Goal: Task Accomplishment & Management: Manage account settings

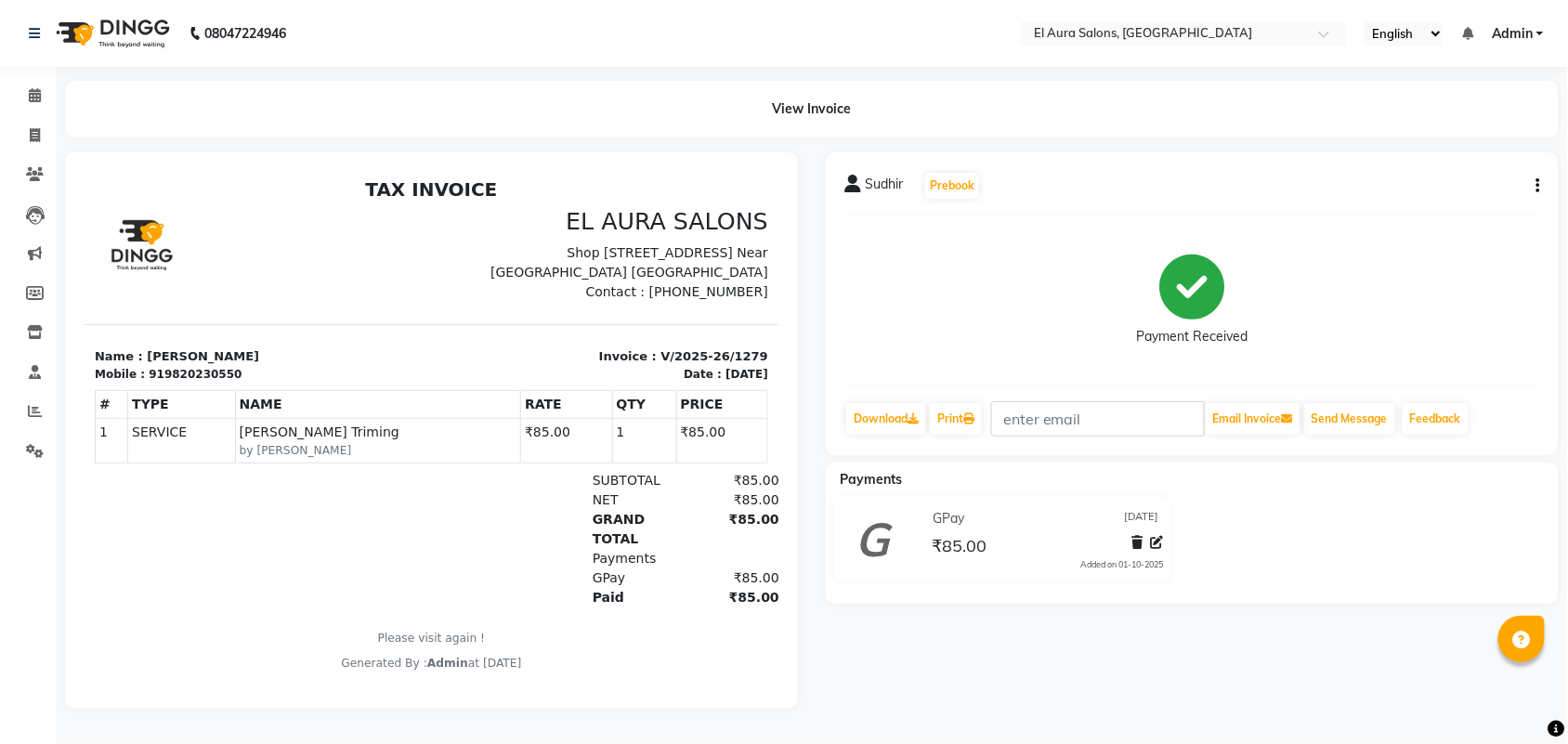
select select "service"
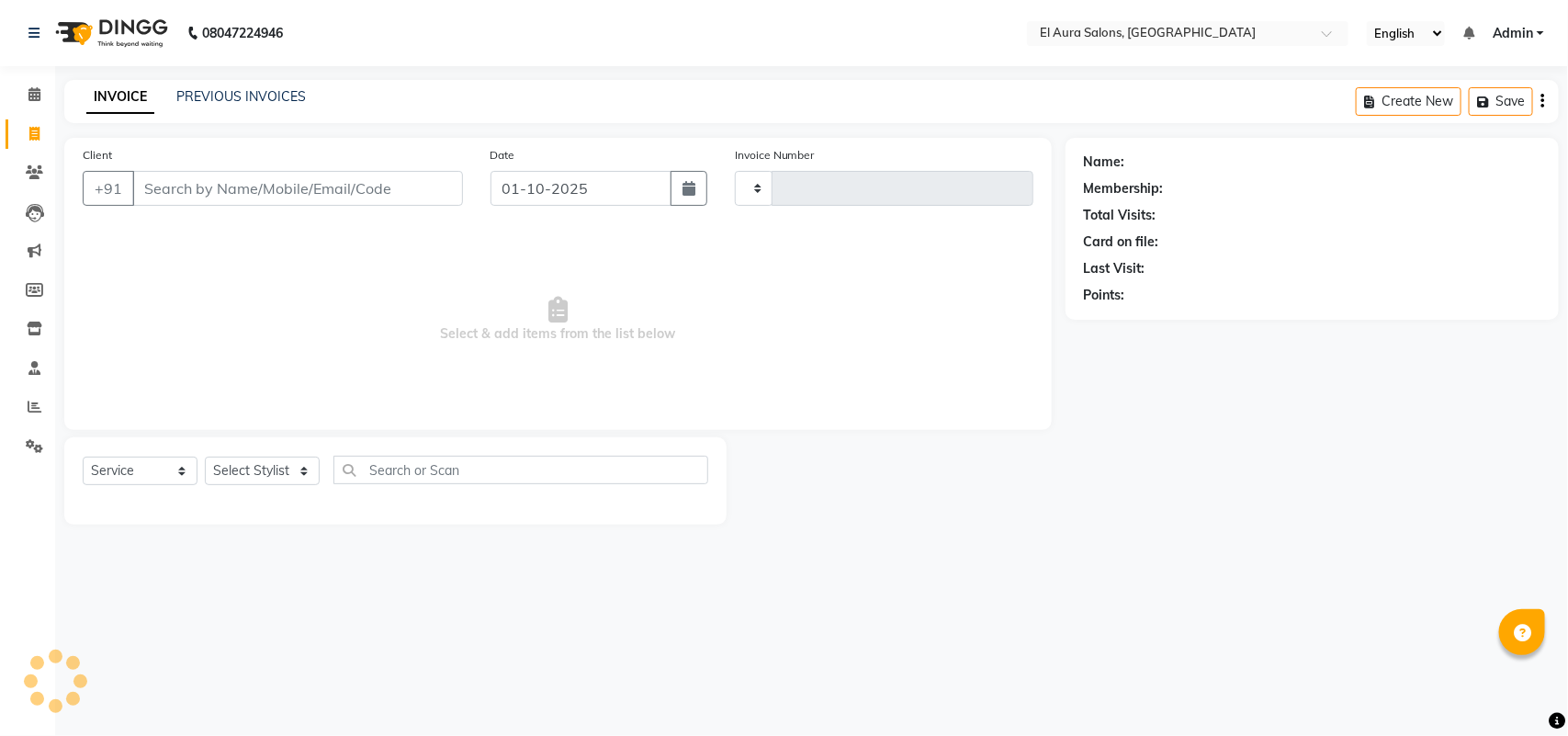
type input "1280"
select select "94"
click at [37, 177] on icon at bounding box center [34, 172] width 17 height 14
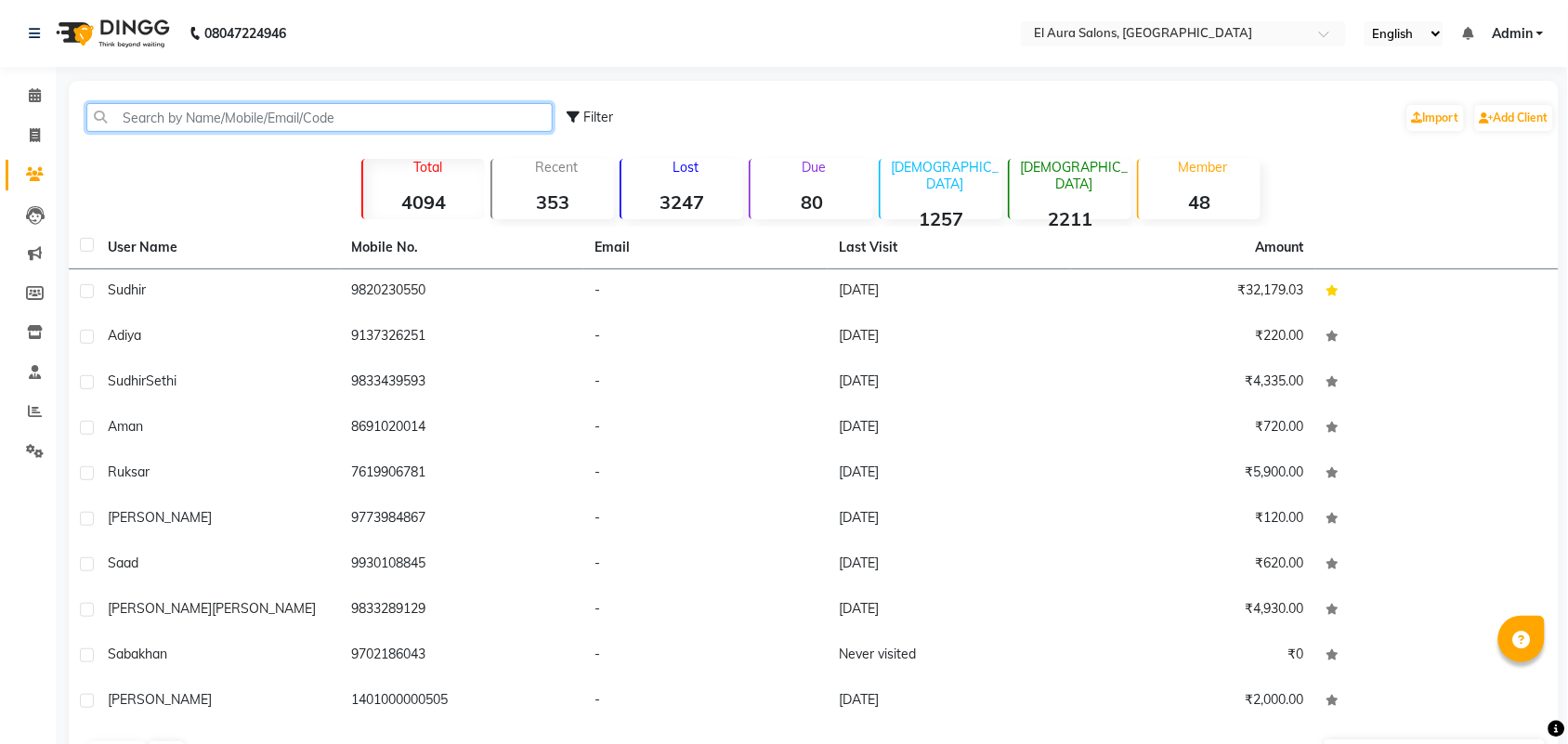
click at [216, 118] on input "text" at bounding box center [319, 118] width 466 height 29
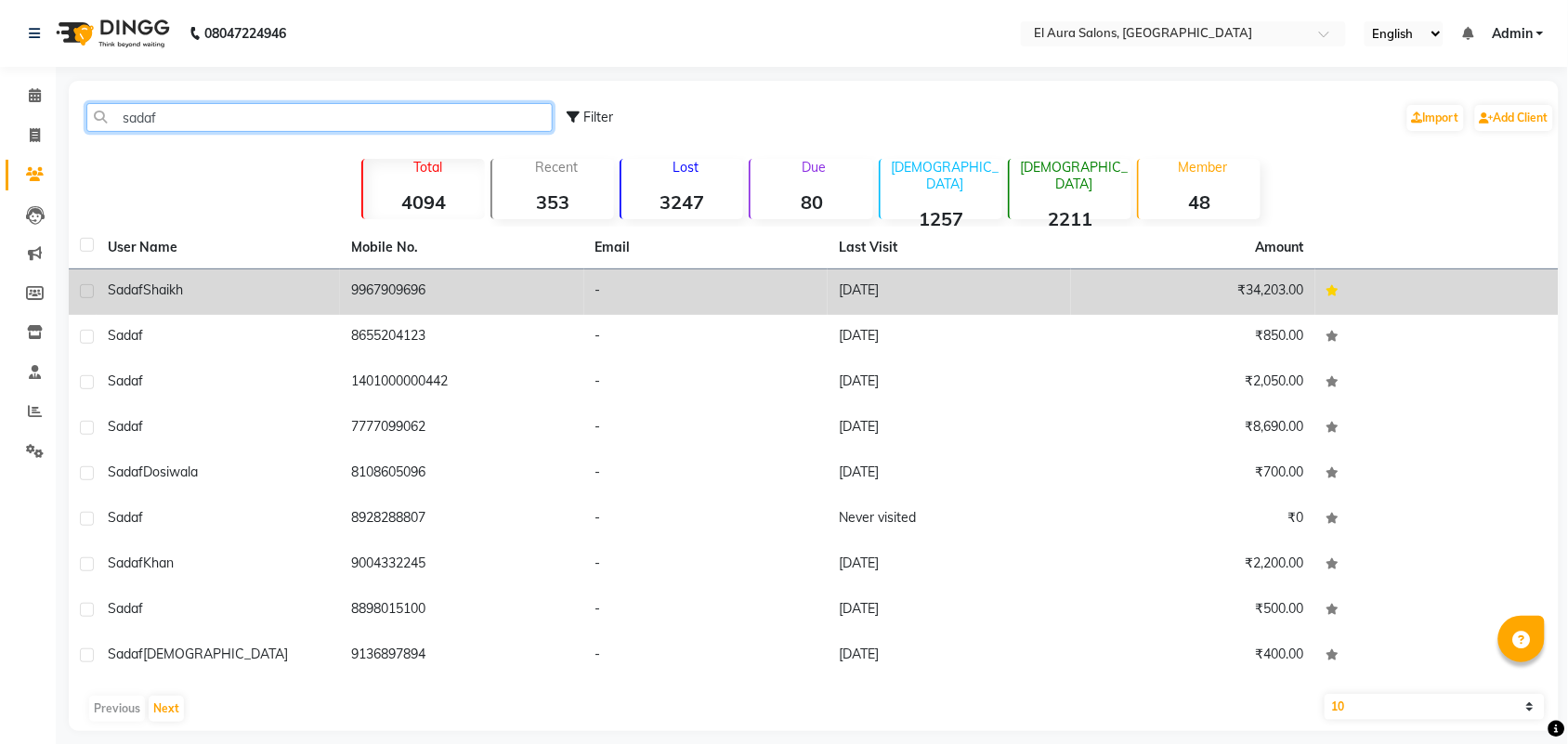
type input "sadaf"
click at [364, 293] on td "9967909696" at bounding box center [461, 292] width 243 height 46
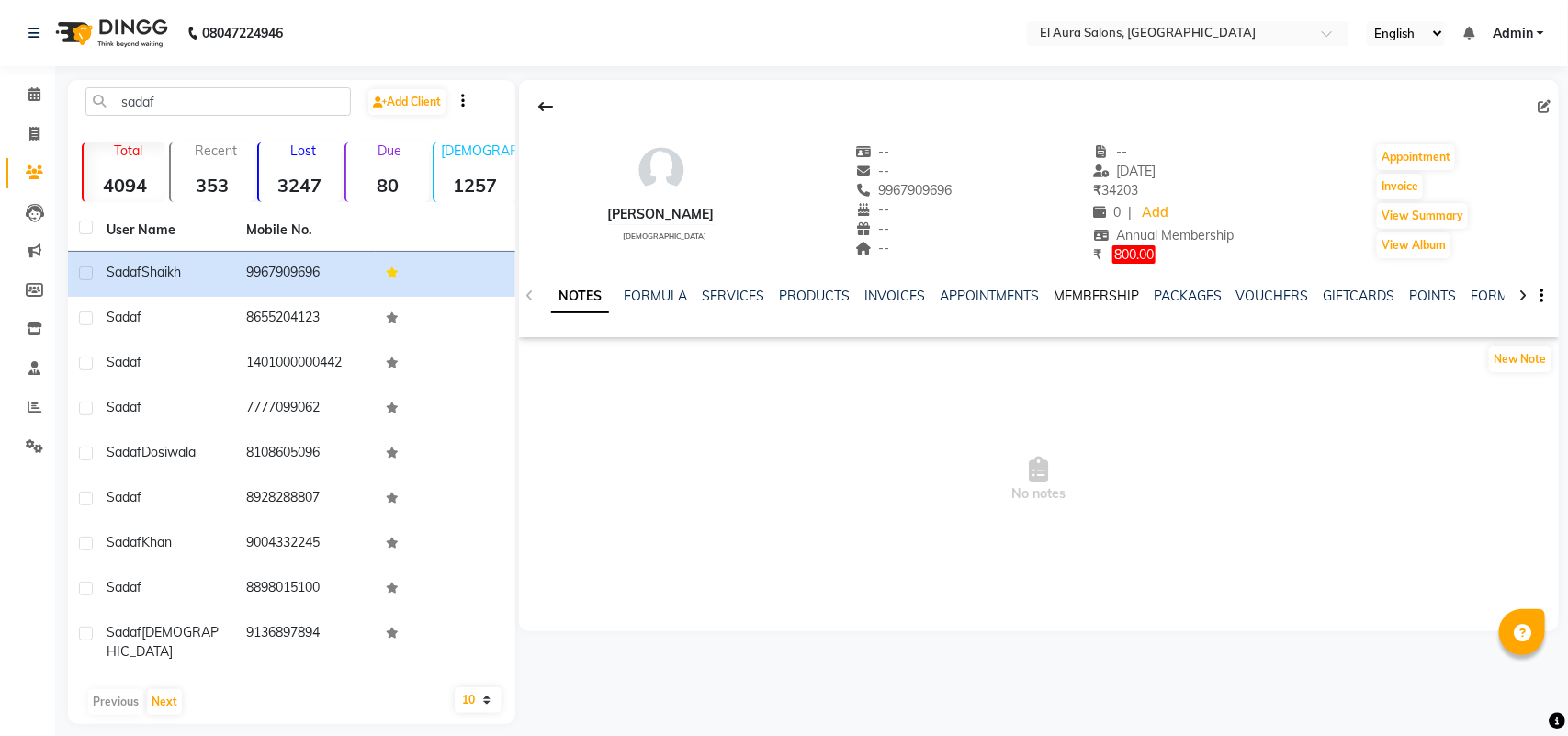
click at [1081, 296] on link "MEMBERSHIP" at bounding box center [1096, 295] width 85 height 16
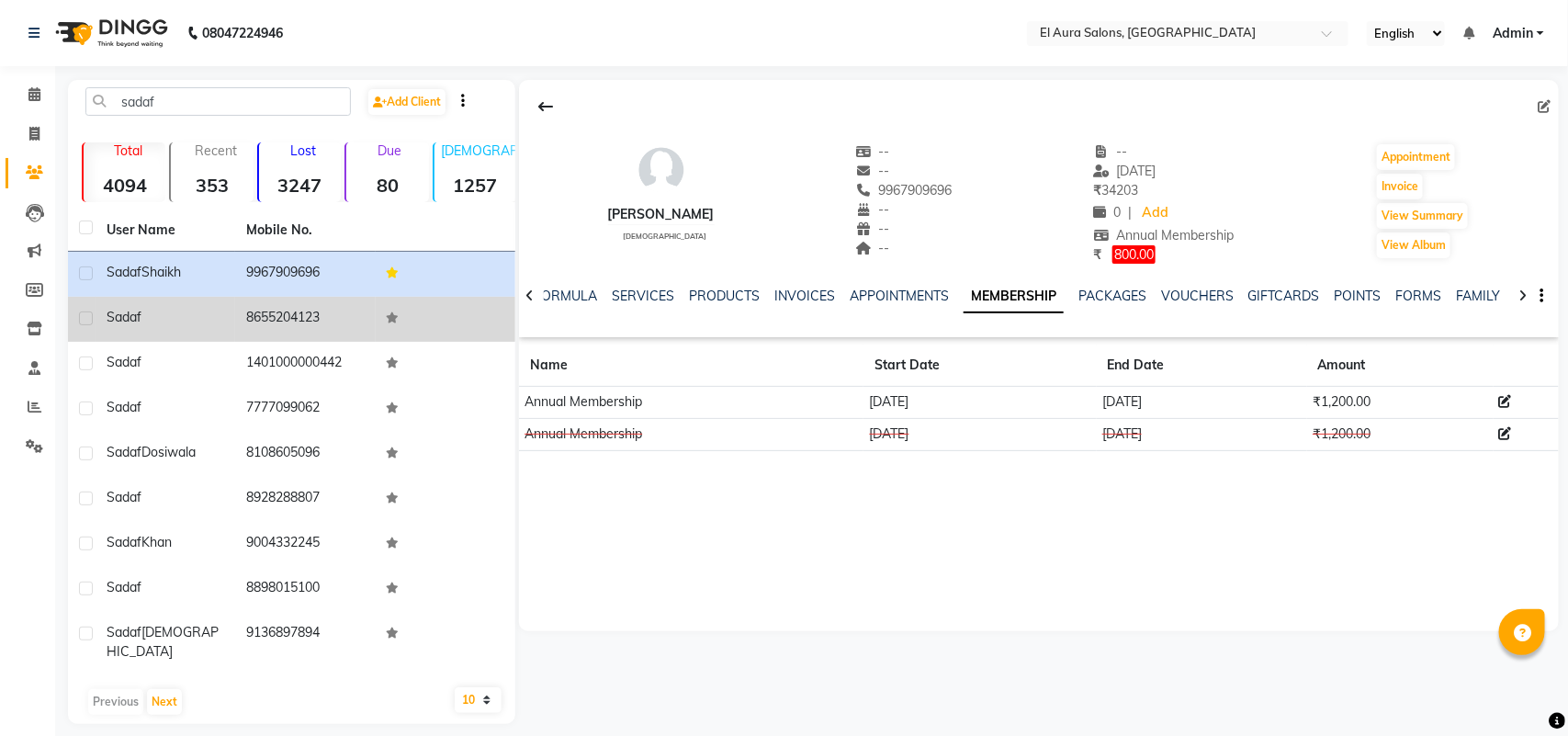
click at [259, 305] on td "8655204123" at bounding box center [305, 320] width 140 height 45
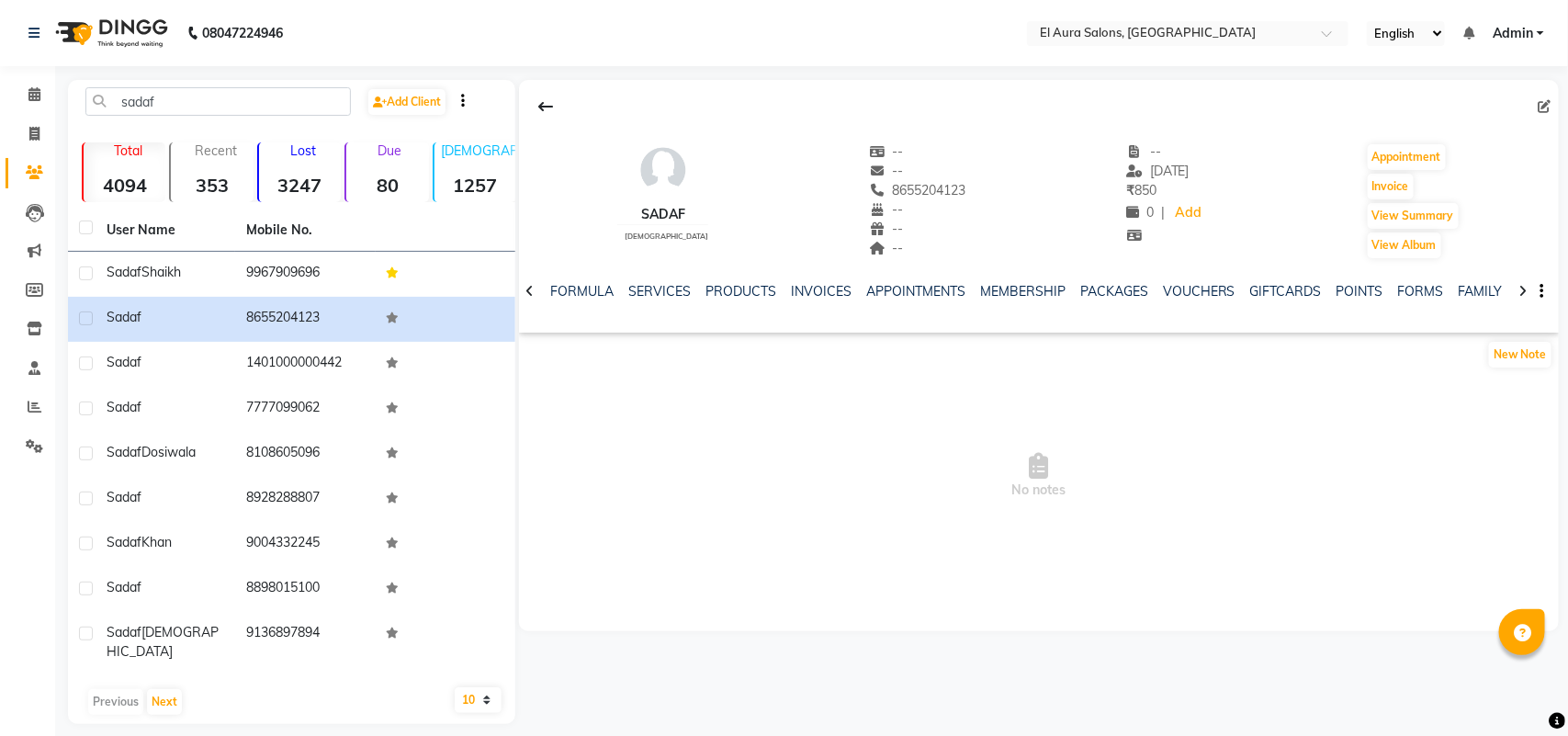
click at [970, 282] on ul "NOTES FORMULA SERVICES PRODUCTS INVOICES APPOINTMENTS MEMBERSHIP PACKAGES VOUCH…" at bounding box center [1061, 291] width 1167 height 19
click at [980, 285] on link "MEMBERSHIP" at bounding box center [1023, 290] width 85 height 16
click at [890, 291] on link "APPOINTMENTS" at bounding box center [899, 290] width 99 height 16
click at [789, 288] on link "INVOICES" at bounding box center [819, 290] width 61 height 16
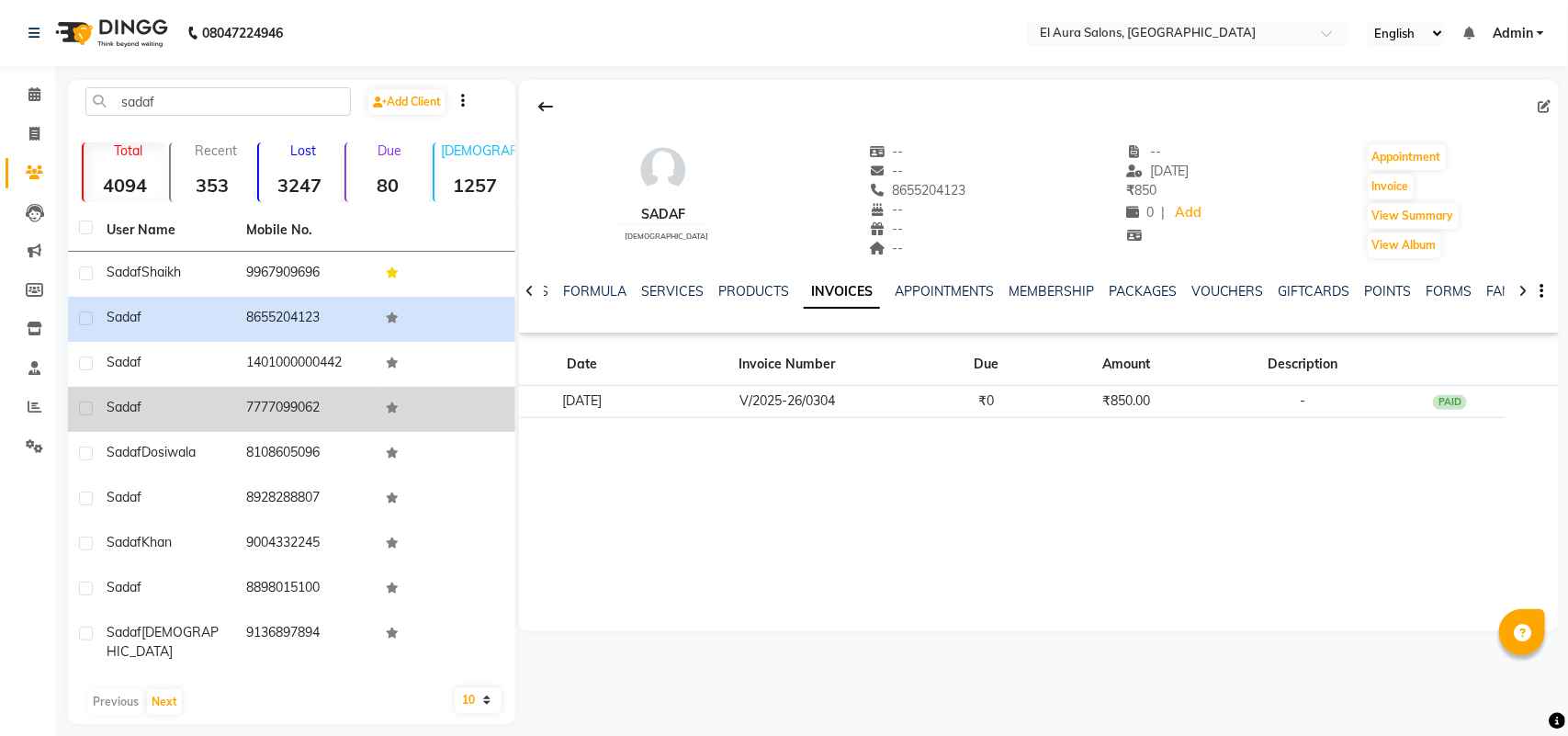
click at [209, 413] on div "Sadaf" at bounding box center [166, 407] width 117 height 19
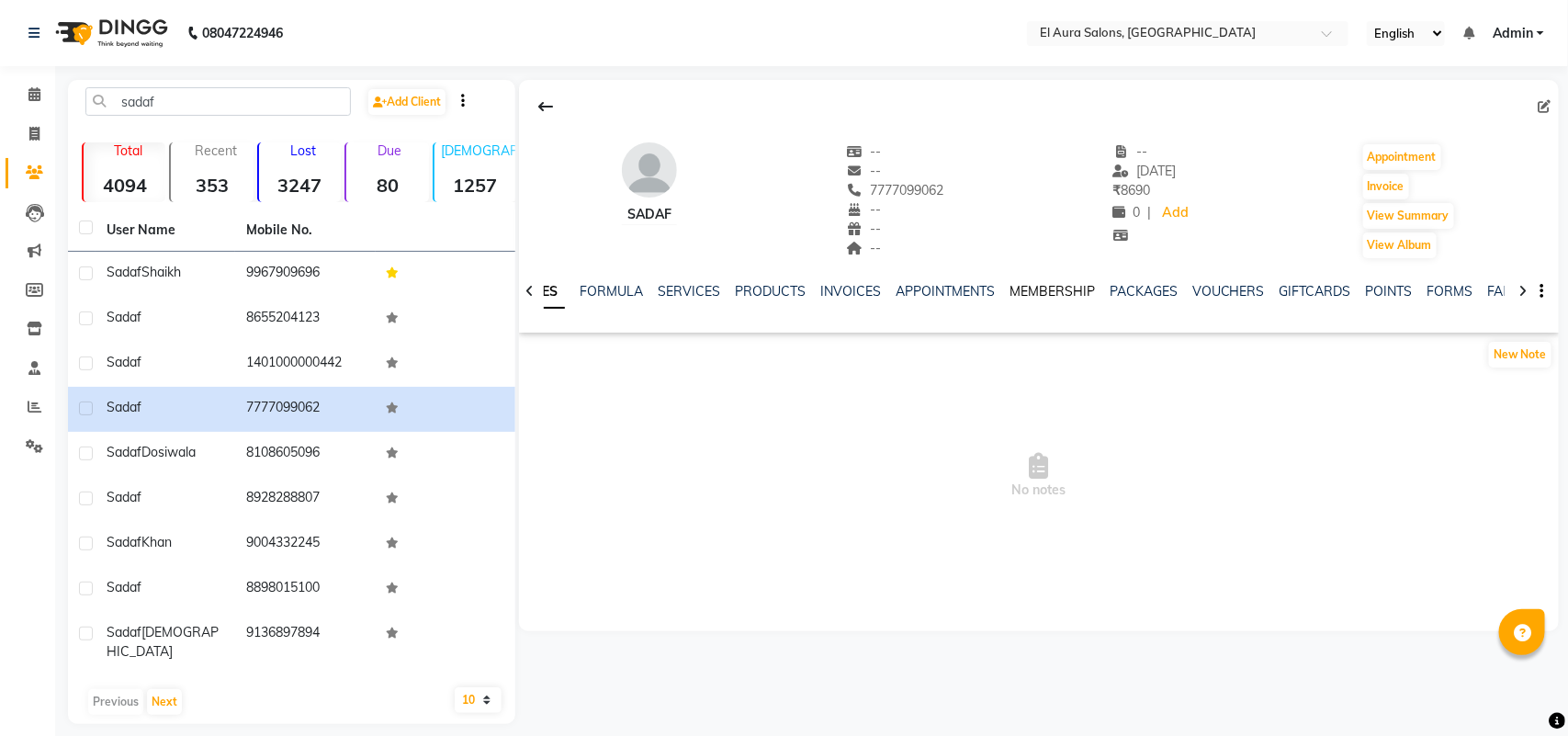
click at [1048, 285] on link "MEMBERSHIP" at bounding box center [1052, 290] width 85 height 16
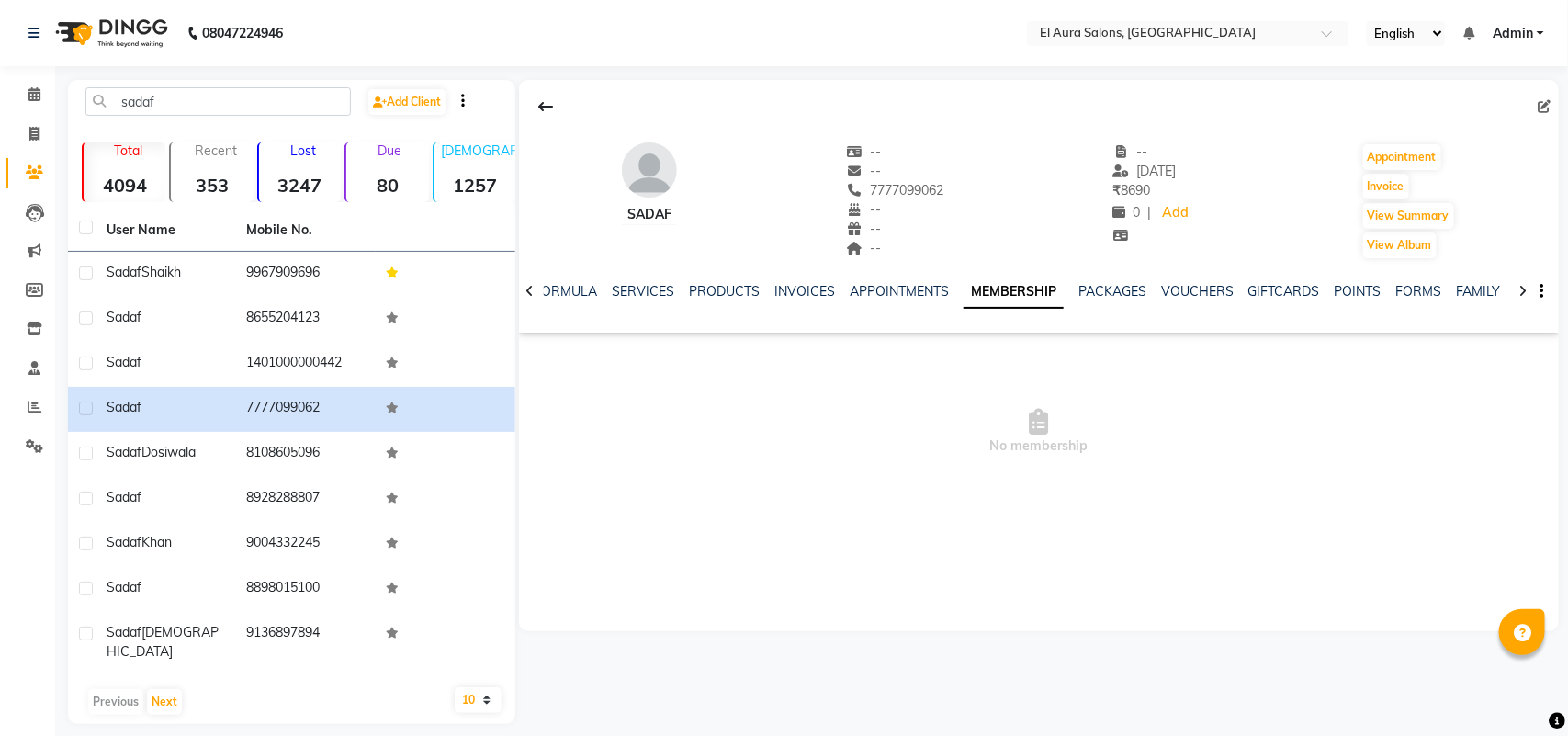
click at [930, 301] on div "NOTES FORMULA SERVICES PRODUCTS INVOICES APPOINTMENTS MEMBERSHIP PACKAGES VOUCH…" at bounding box center [1016, 299] width 931 height 34
click at [774, 296] on link "INVOICES" at bounding box center [804, 290] width 61 height 16
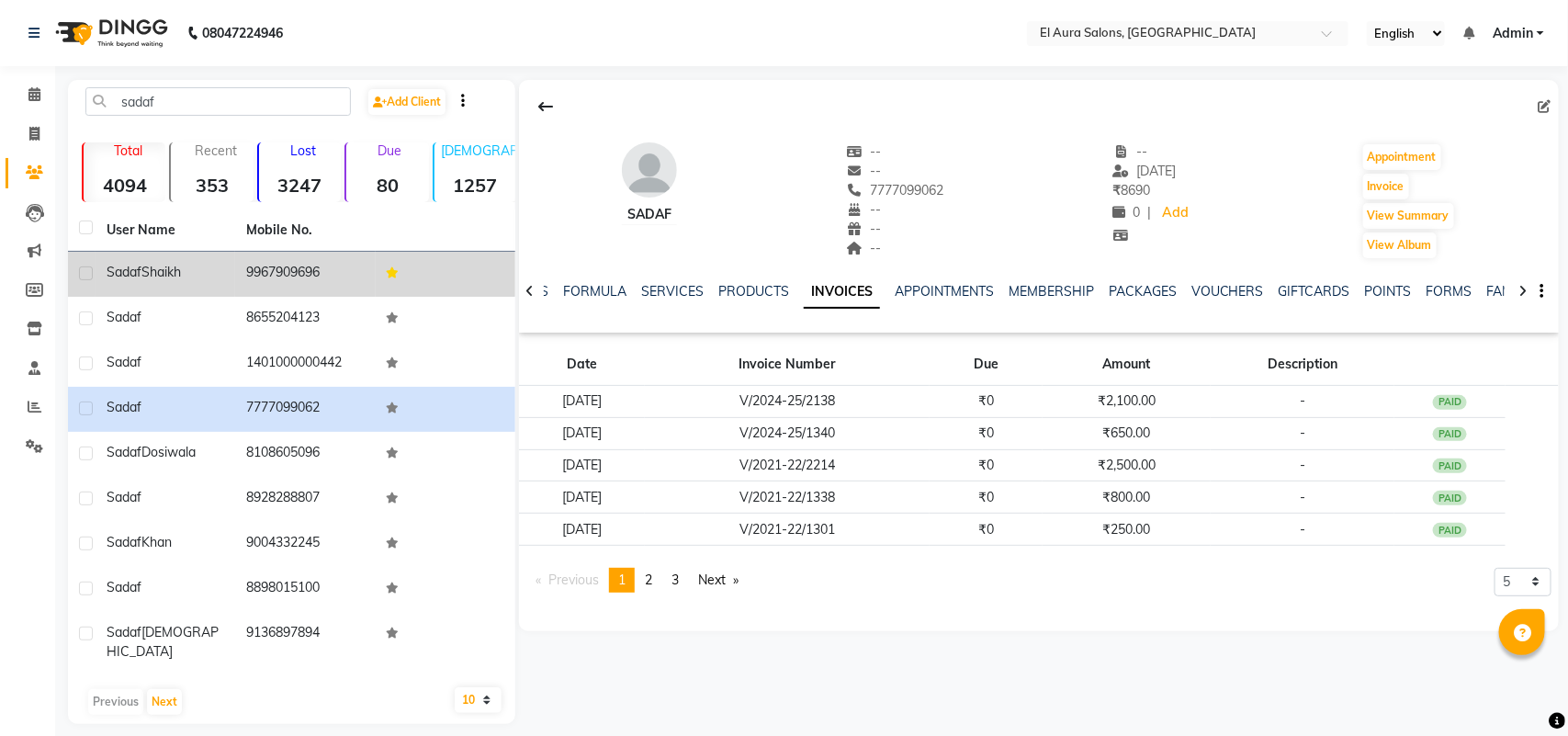
click at [273, 263] on td "9967909696" at bounding box center [305, 274] width 140 height 45
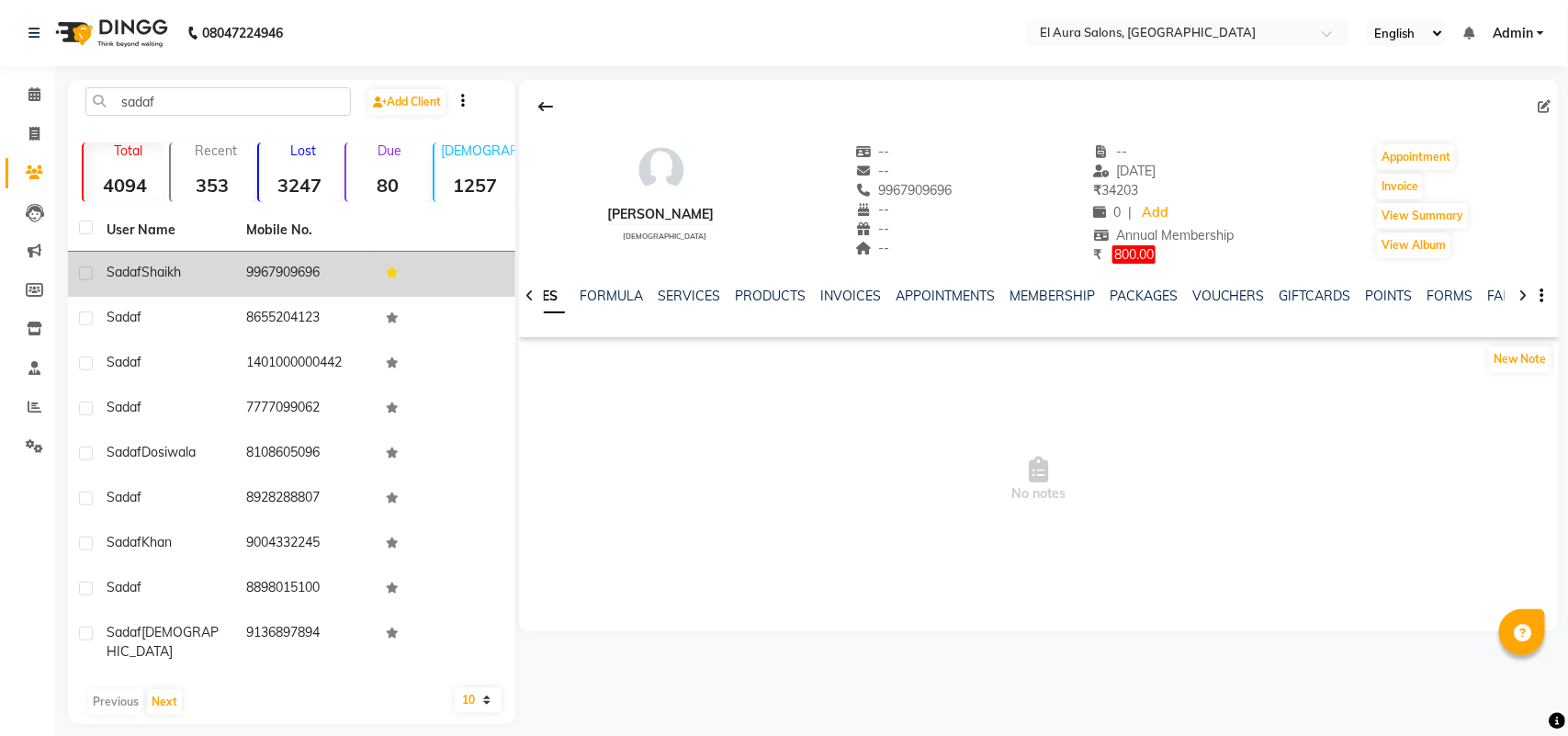
click at [295, 266] on td "9967909696" at bounding box center [305, 274] width 140 height 45
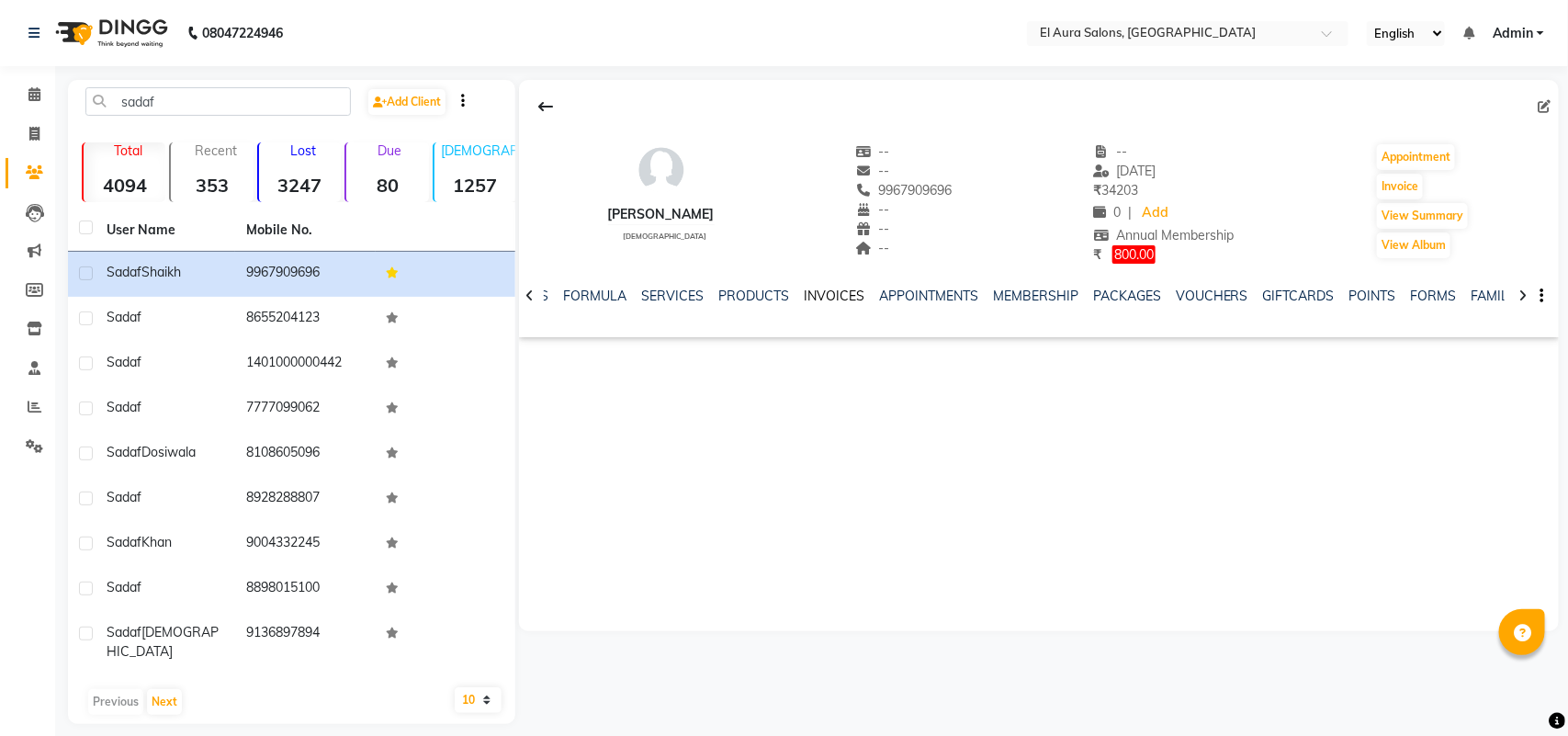
click at [825, 297] on link "INVOICES" at bounding box center [834, 295] width 61 height 16
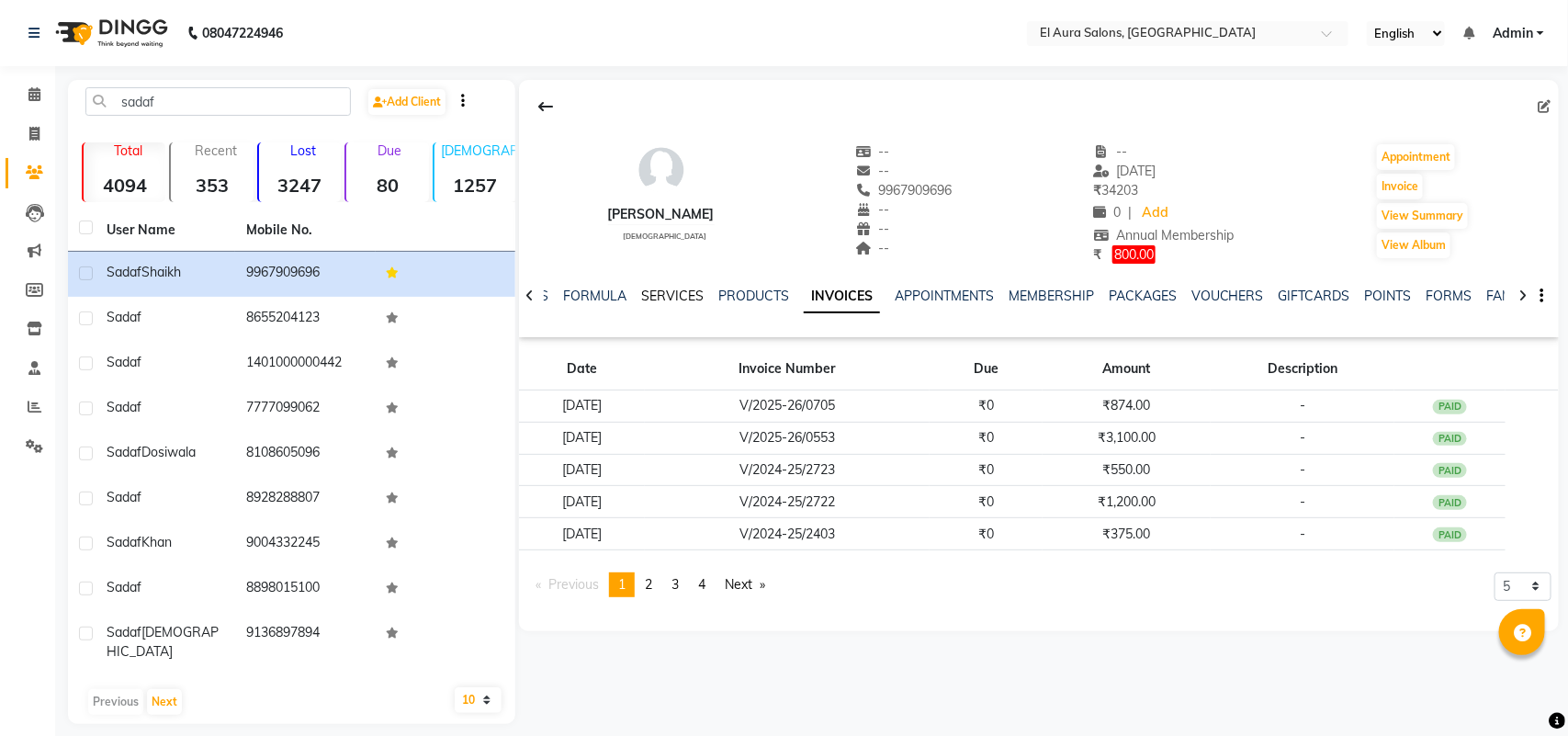
click at [667, 299] on link "SERVICES" at bounding box center [673, 295] width 62 height 16
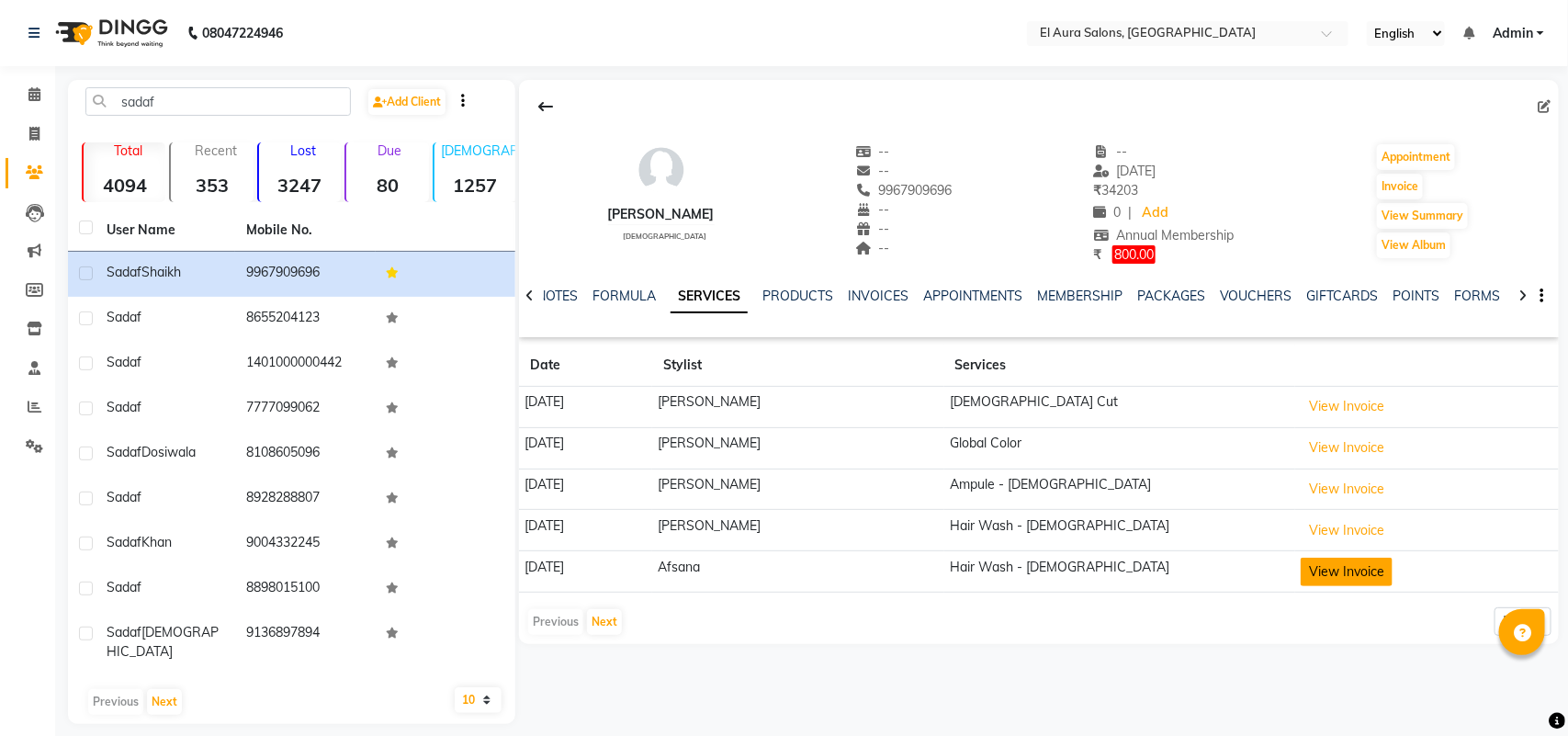
click at [1373, 579] on button "View Invoice" at bounding box center [1346, 571] width 92 height 28
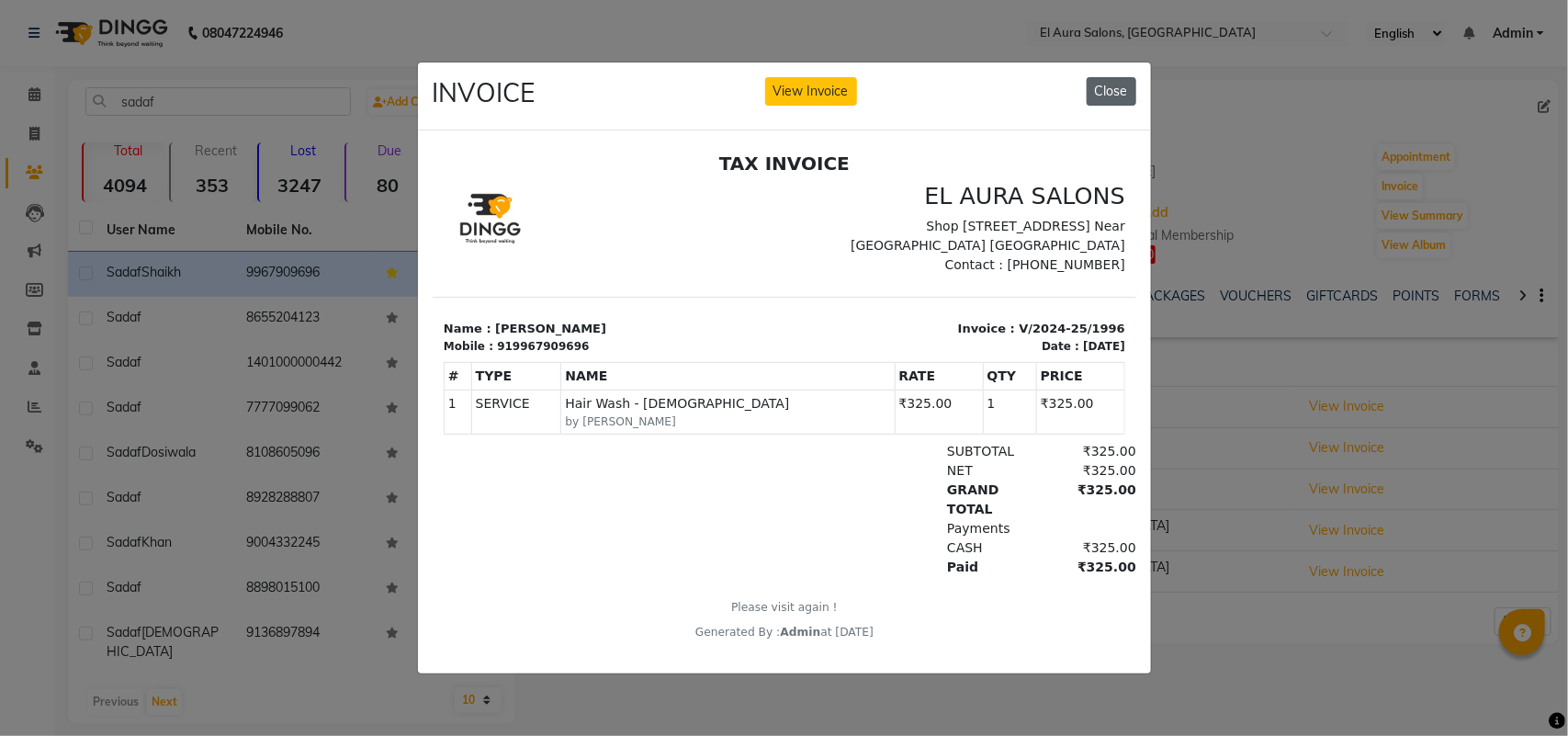
click at [1095, 79] on button "Close" at bounding box center [1111, 92] width 49 height 28
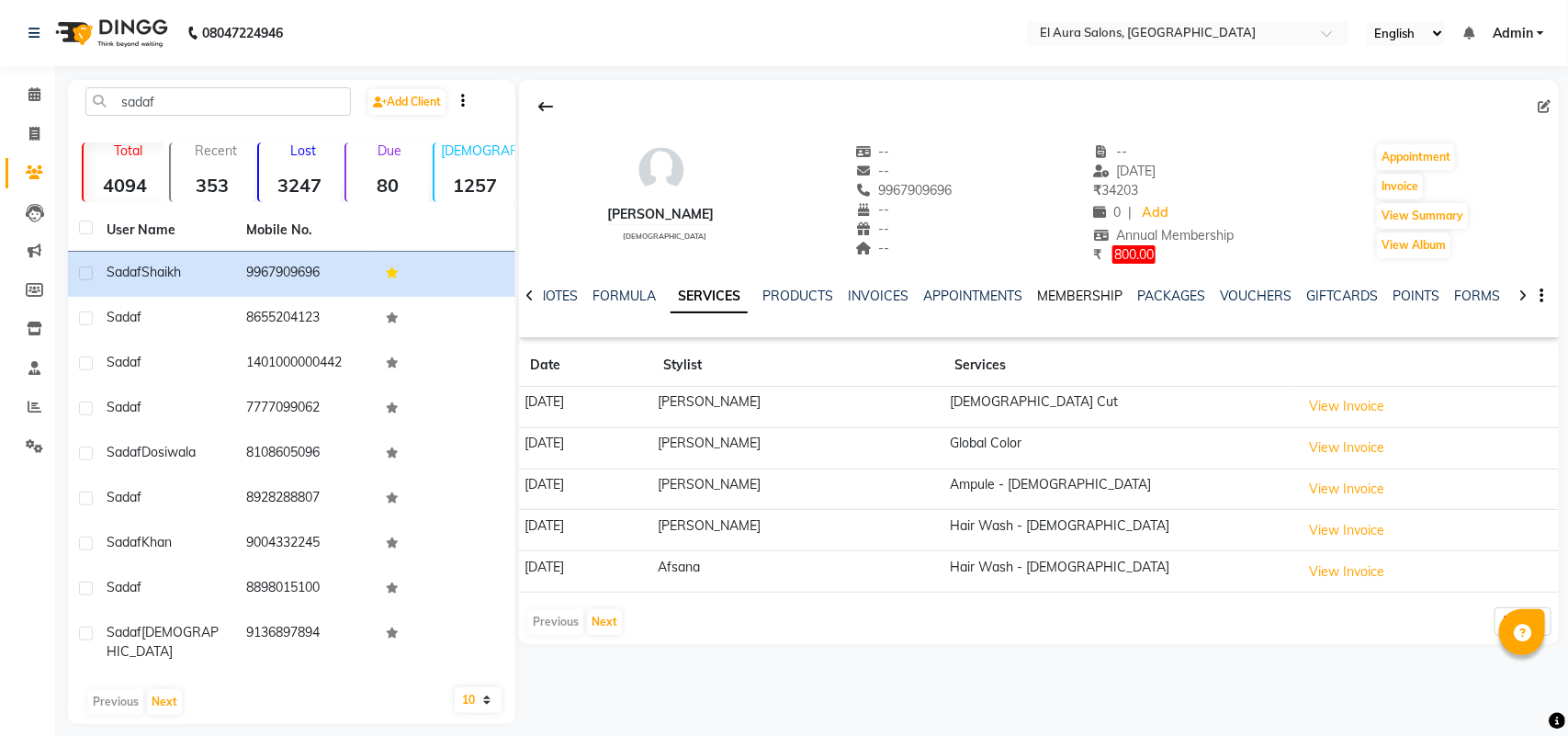
click at [1070, 288] on link "MEMBERSHIP" at bounding box center [1080, 295] width 85 height 16
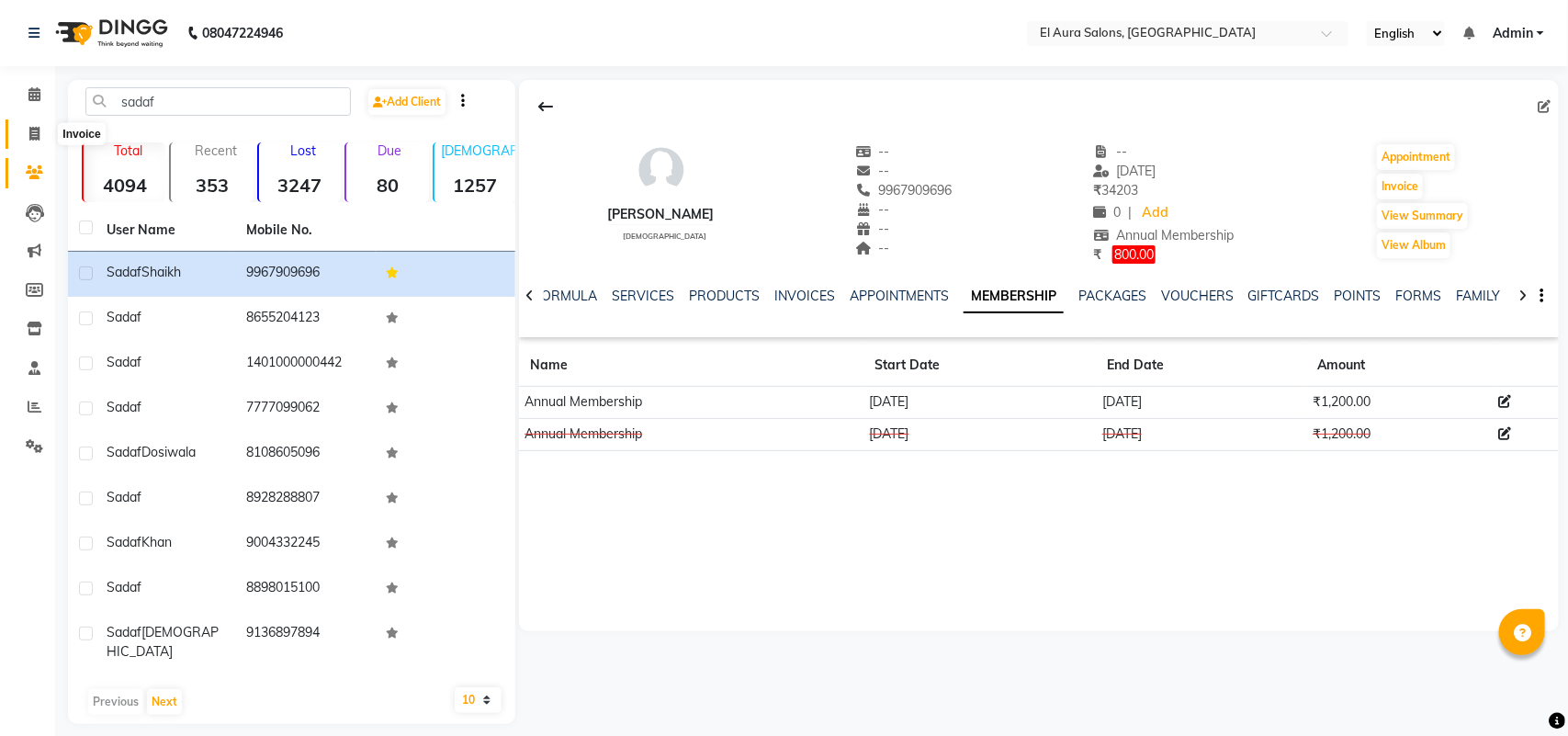
click at [39, 130] on icon at bounding box center [34, 133] width 10 height 14
select select "service"
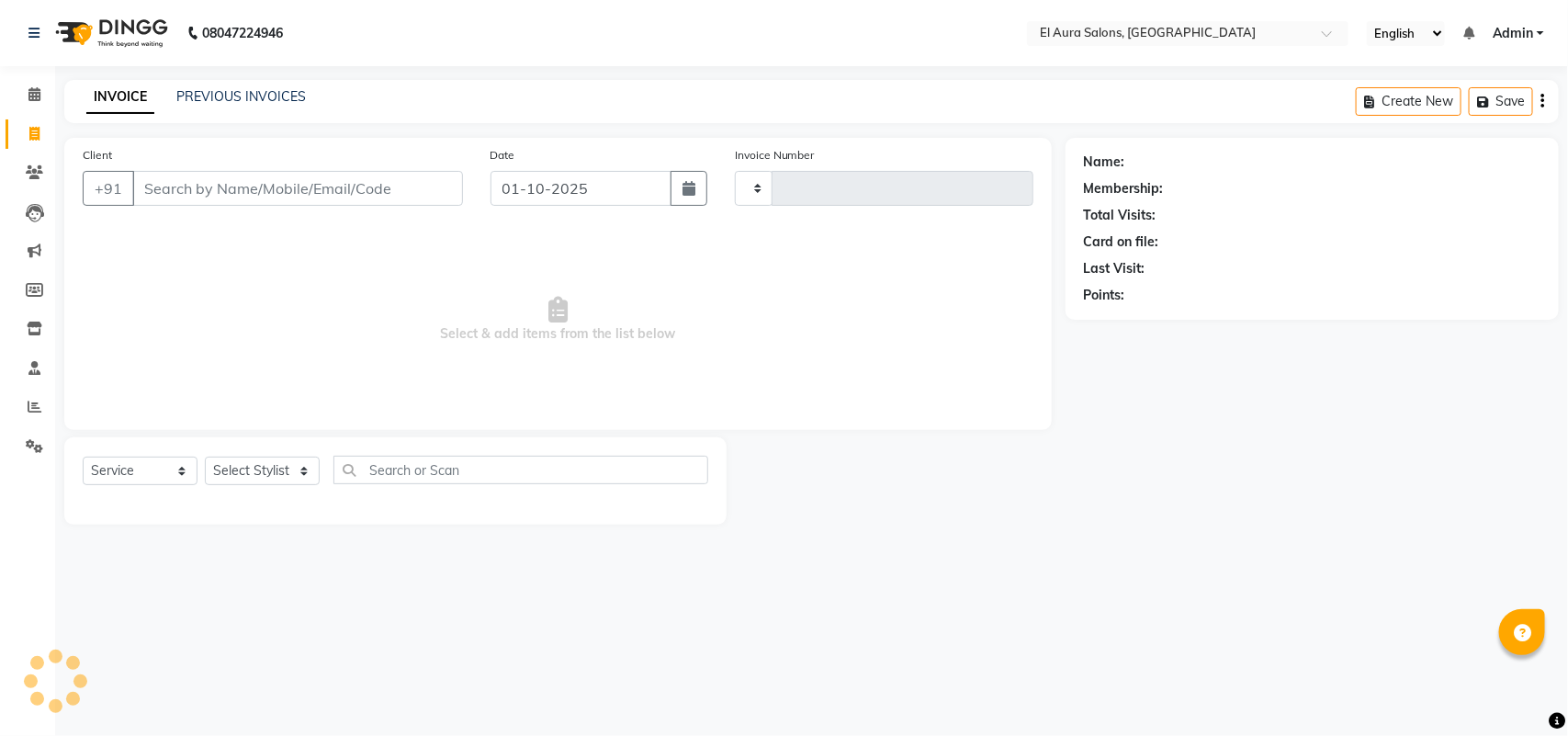
type input "1280"
select select "94"
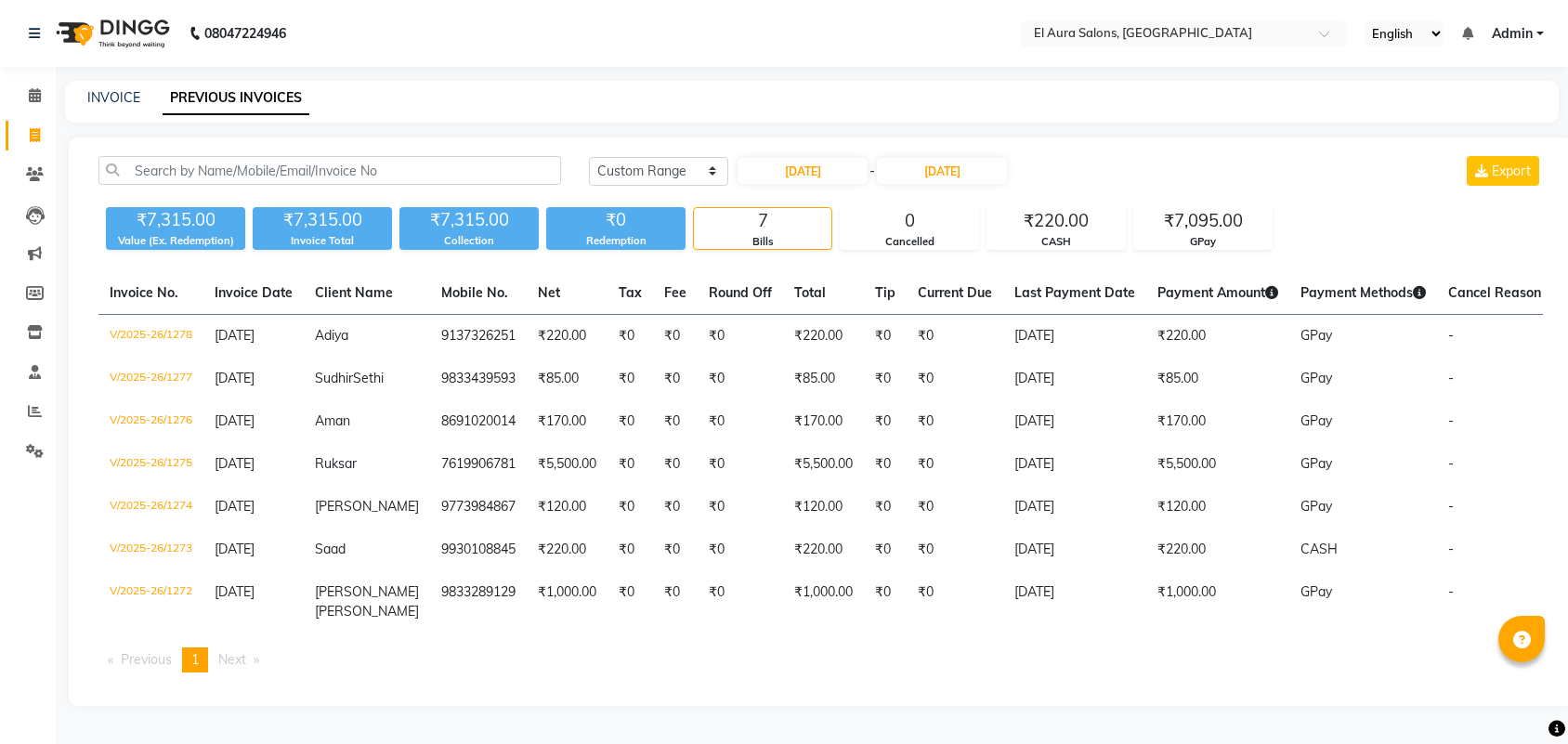
select select "range"
click at [35, 131] on icon at bounding box center [34, 135] width 11 height 14
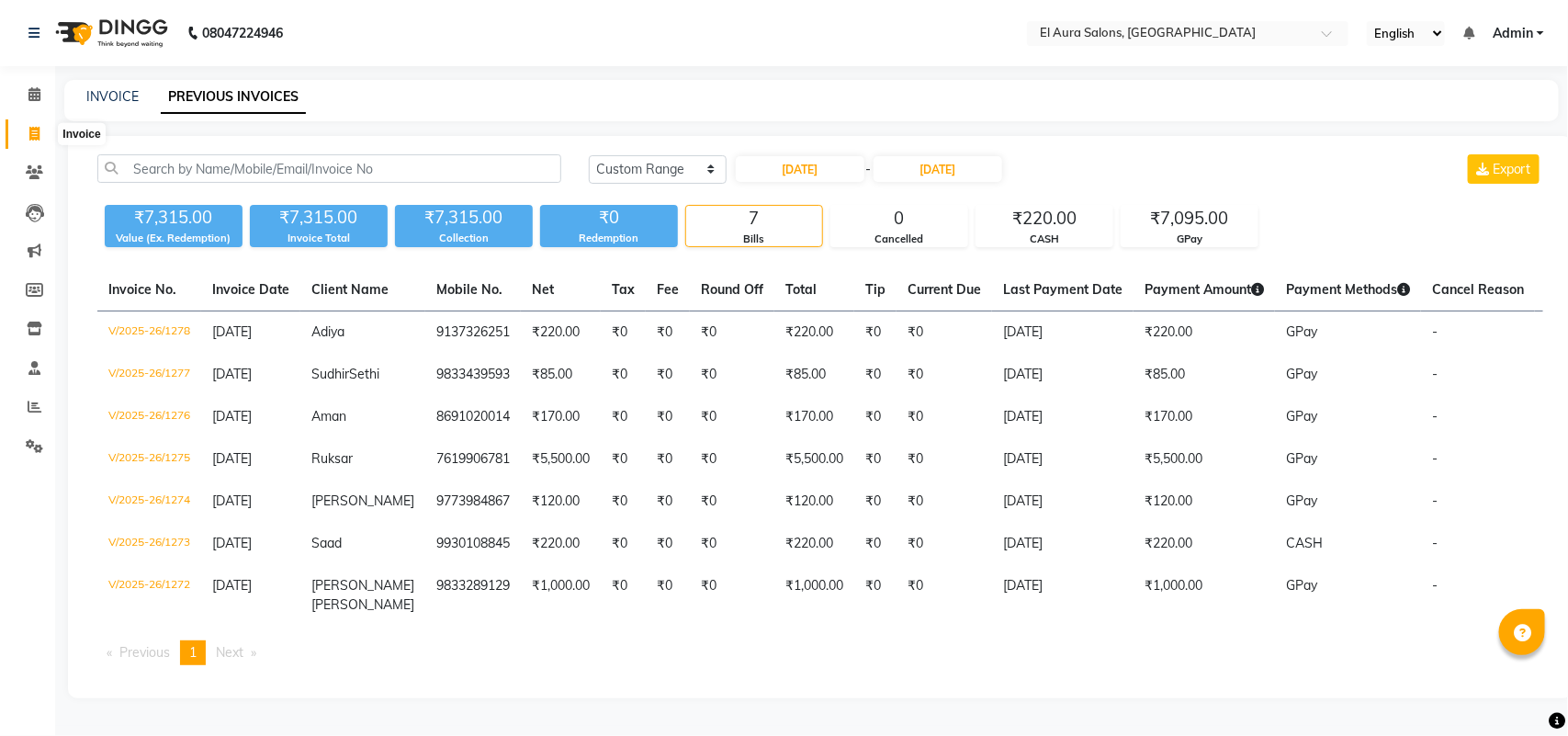
select select "94"
select select "service"
